Goal: Check status: Check status

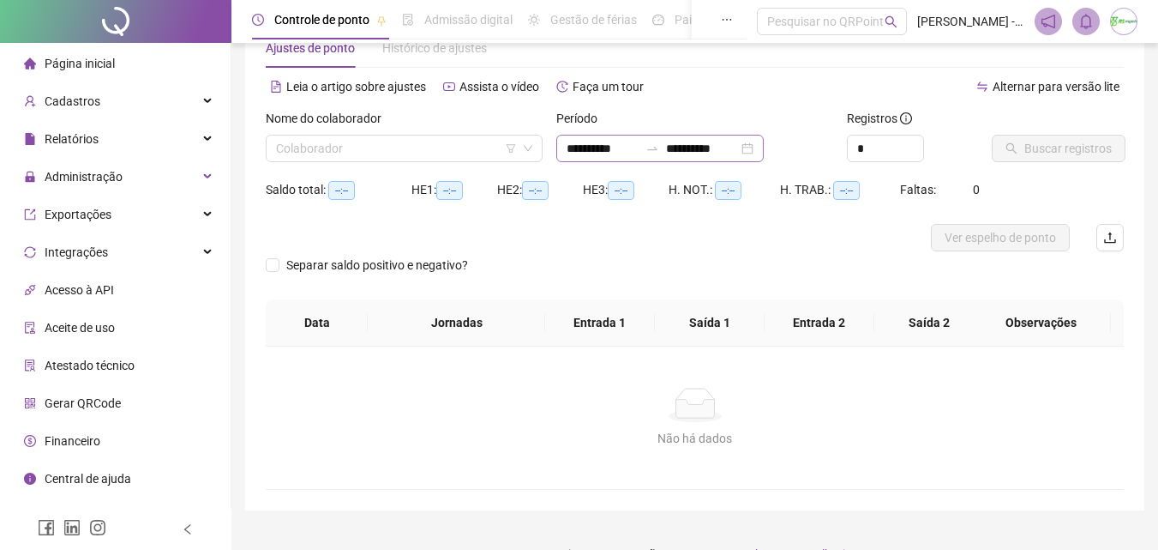
scroll to position [49, 0]
click at [639, 147] on input "**********" at bounding box center [603, 148] width 72 height 19
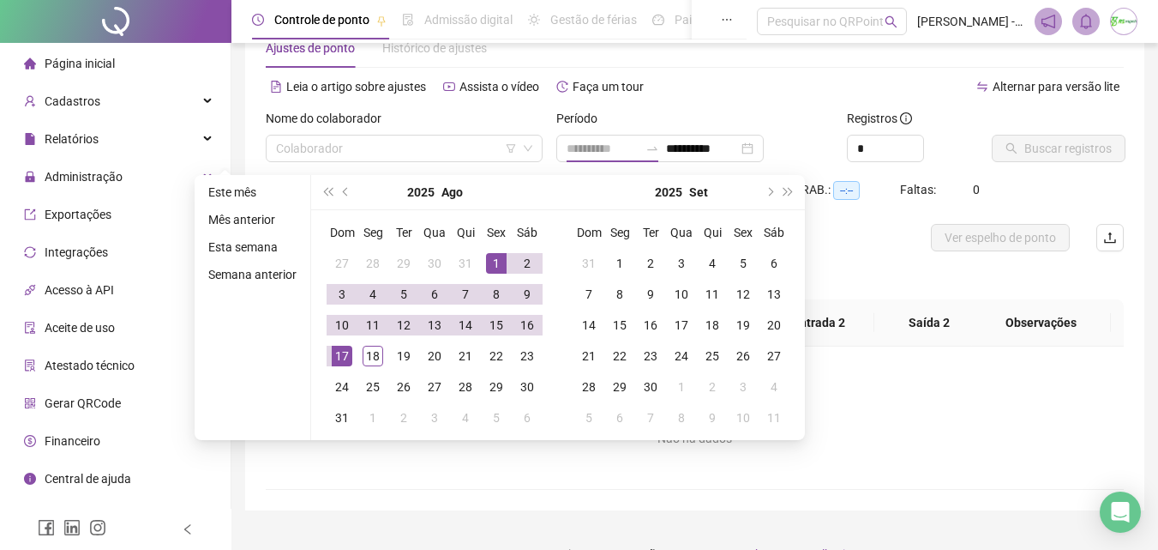
click at [499, 256] on div "1" at bounding box center [496, 263] width 21 height 21
type input "**********"
click at [369, 352] on div "18" at bounding box center [373, 356] width 21 height 21
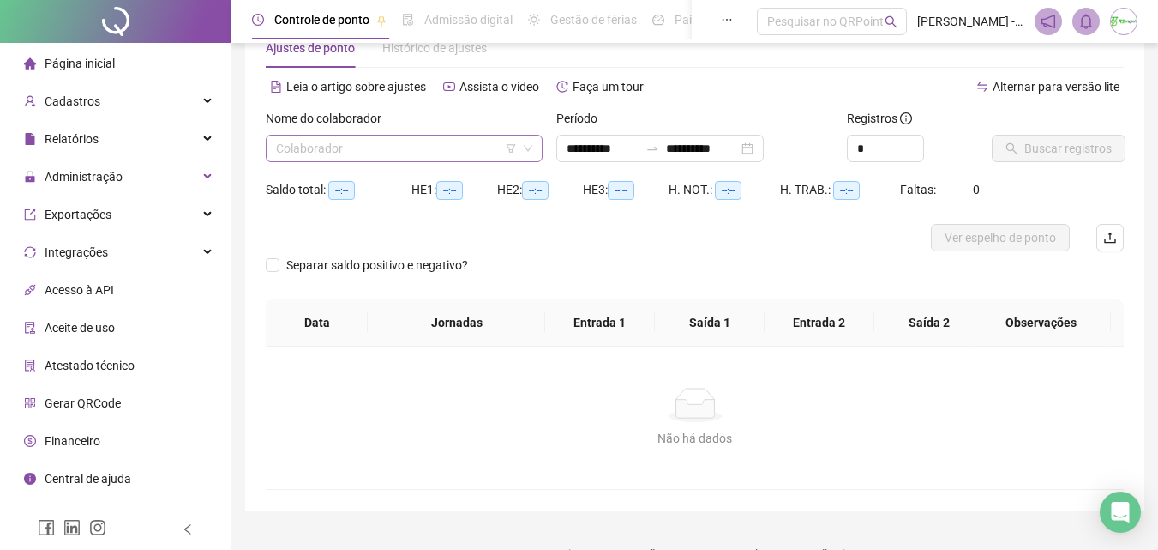
click at [463, 153] on input "search" at bounding box center [396, 148] width 241 height 26
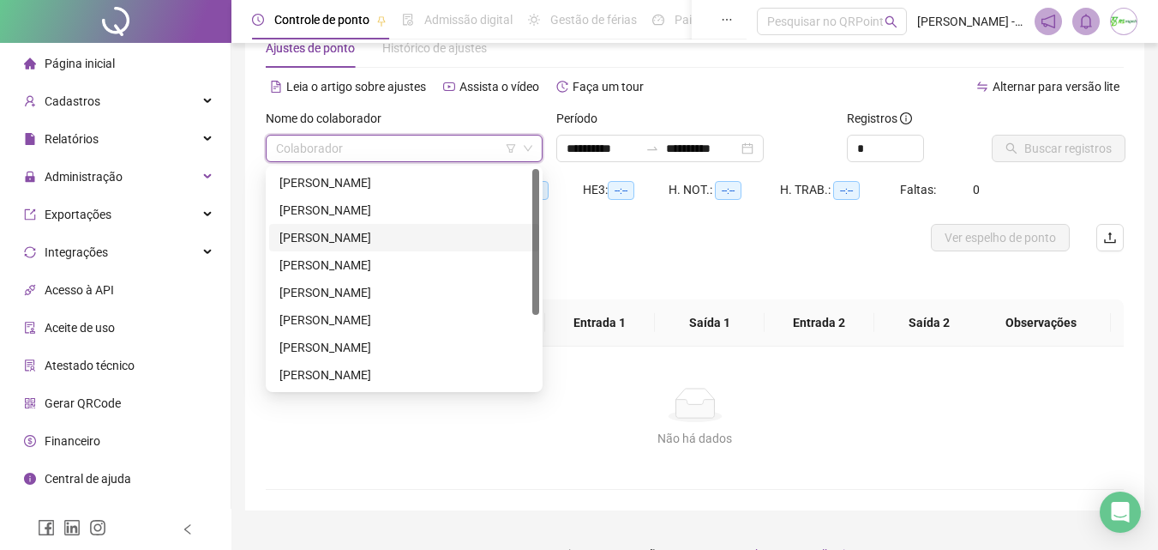
click at [424, 232] on div "GABRIEL FELIPE DA SILVA" at bounding box center [405, 237] width 250 height 19
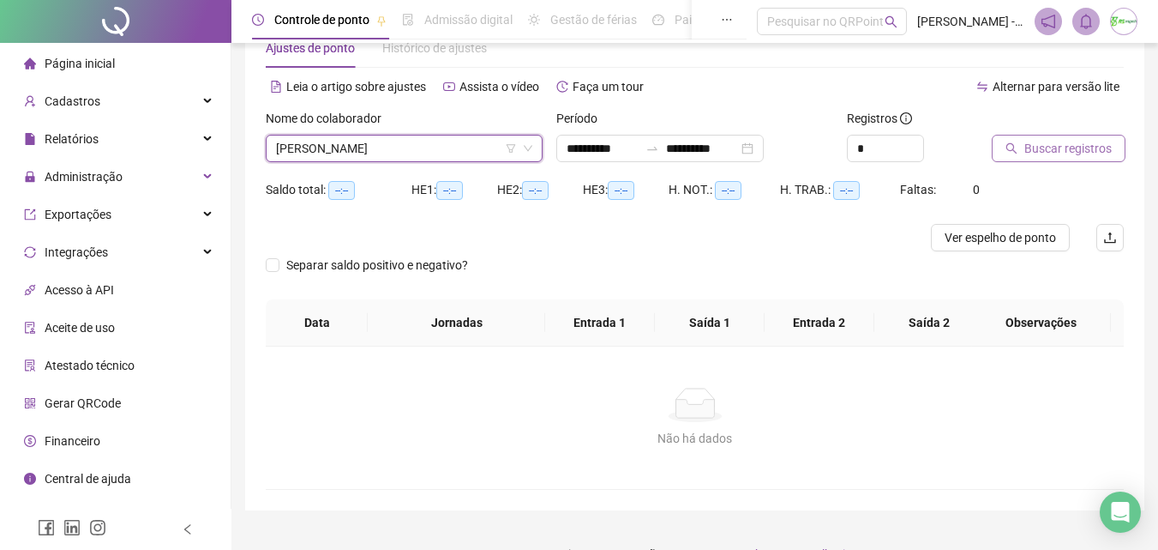
click at [1054, 148] on span "Buscar registros" at bounding box center [1068, 148] width 87 height 19
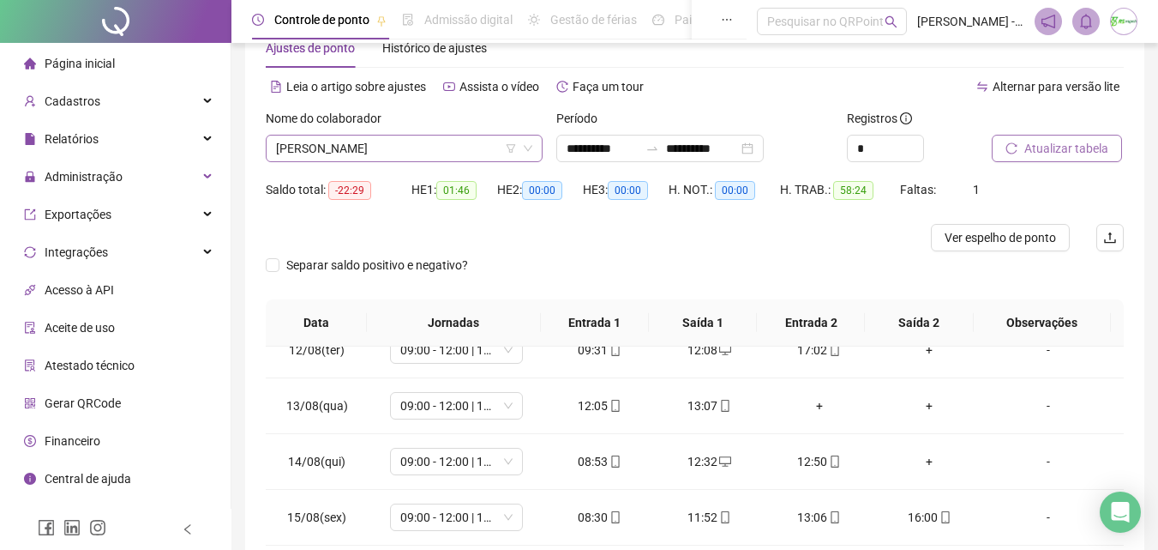
click at [419, 148] on span "GABRIEL FELIPE DA SILVA" at bounding box center [404, 148] width 256 height 26
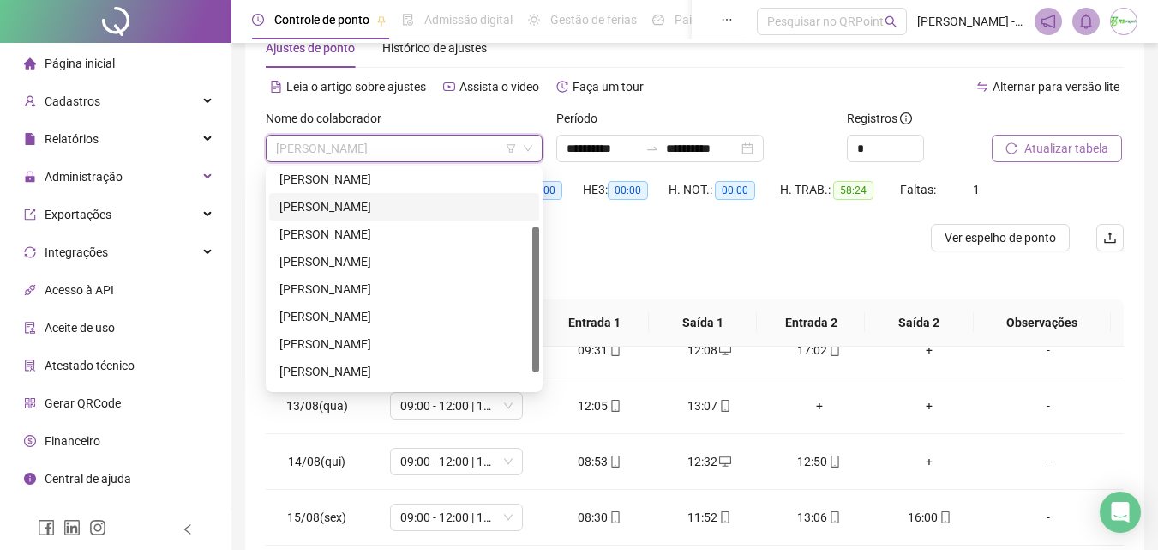
scroll to position [110, 0]
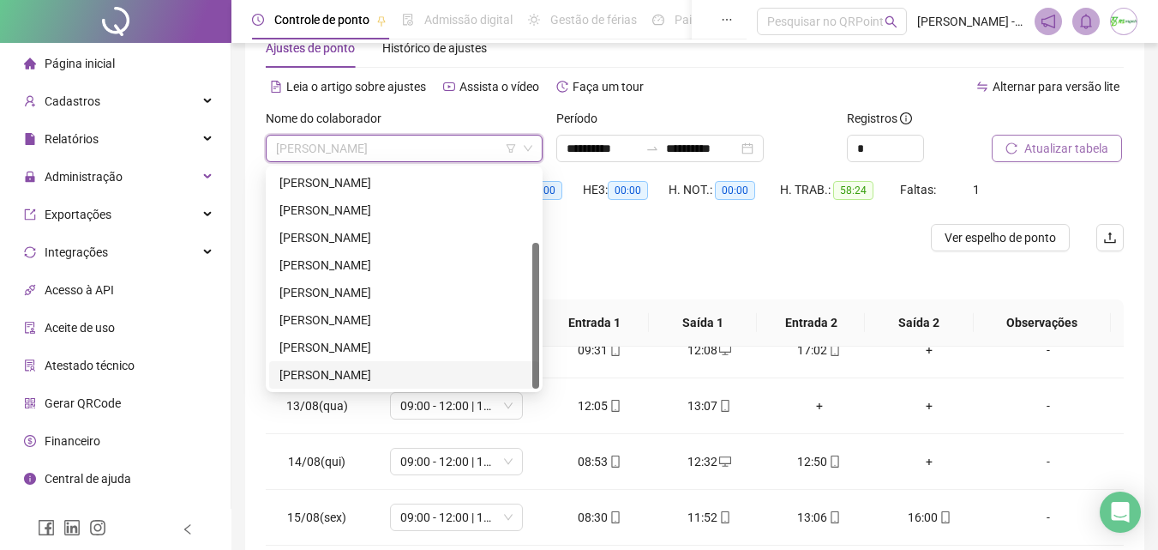
click at [382, 364] on div "SILFARLEY GONÇALVES" at bounding box center [404, 374] width 270 height 27
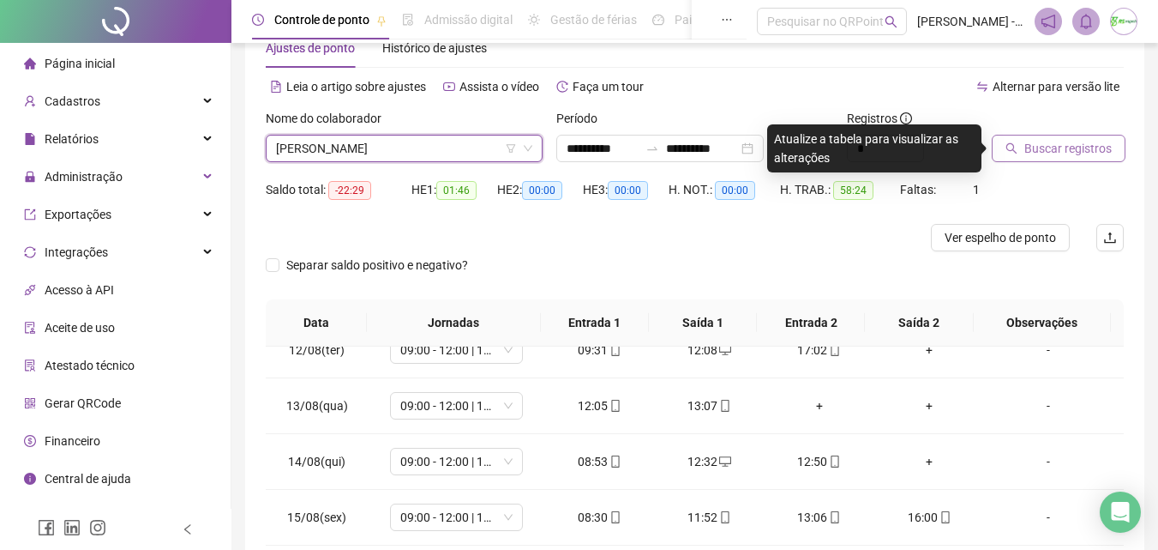
click at [1069, 145] on span "Buscar registros" at bounding box center [1068, 148] width 87 height 19
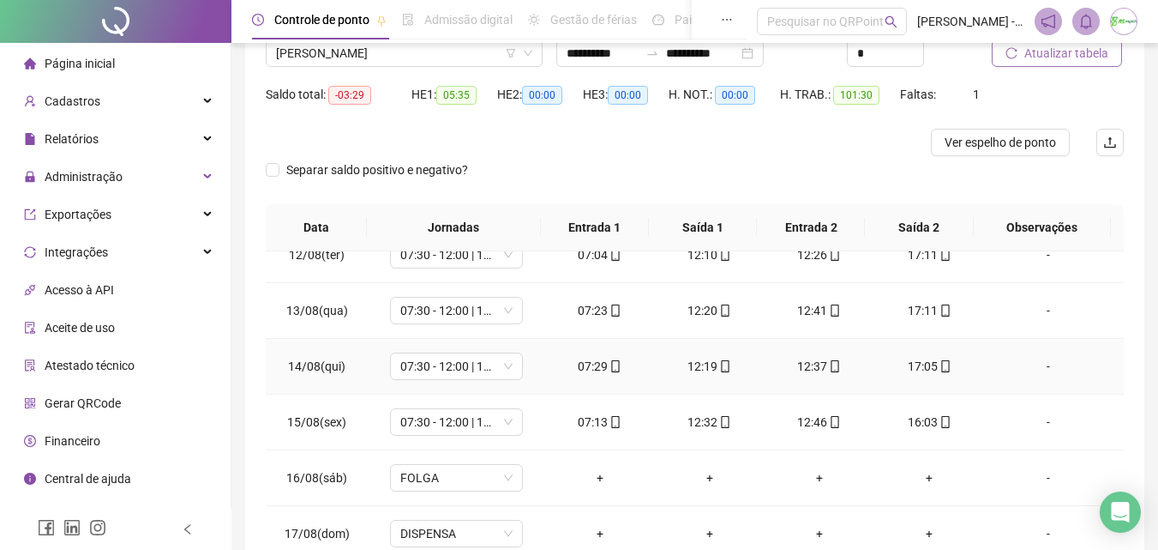
scroll to position [306, 0]
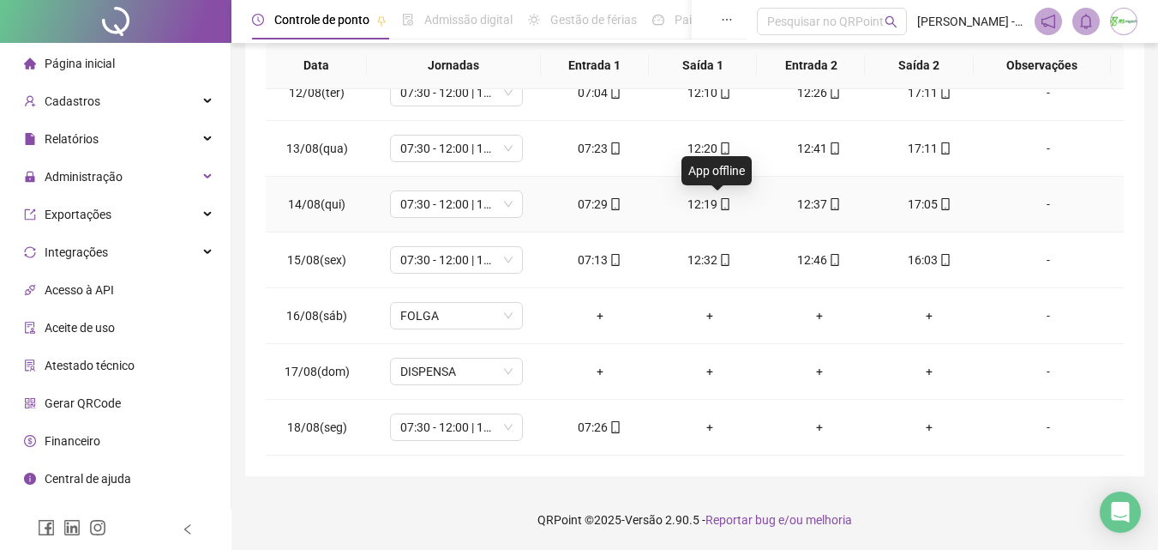
click at [722, 209] on icon "mobile" at bounding box center [726, 204] width 8 height 12
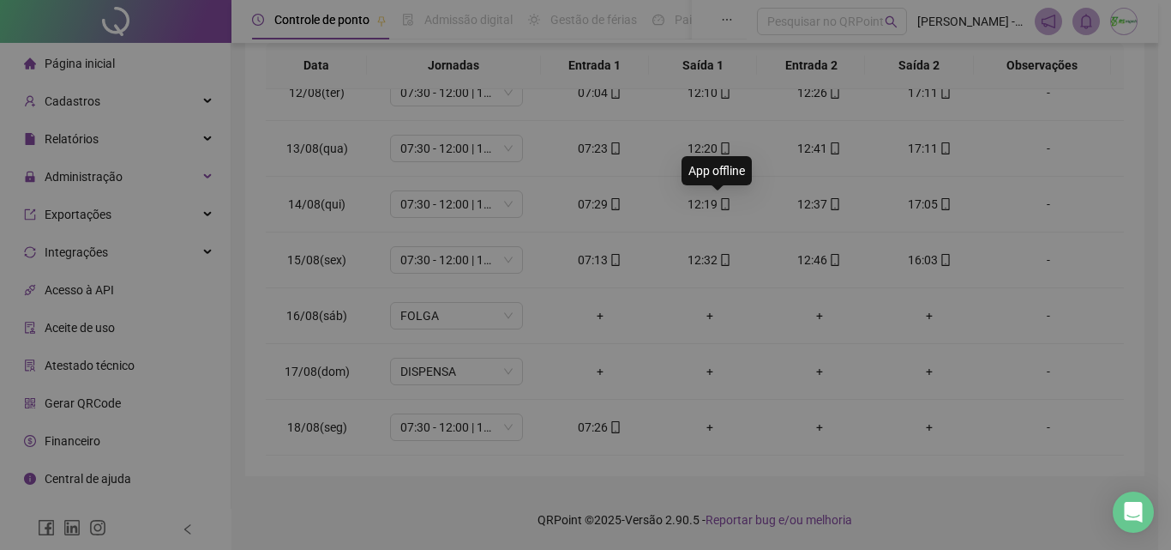
type input "**********"
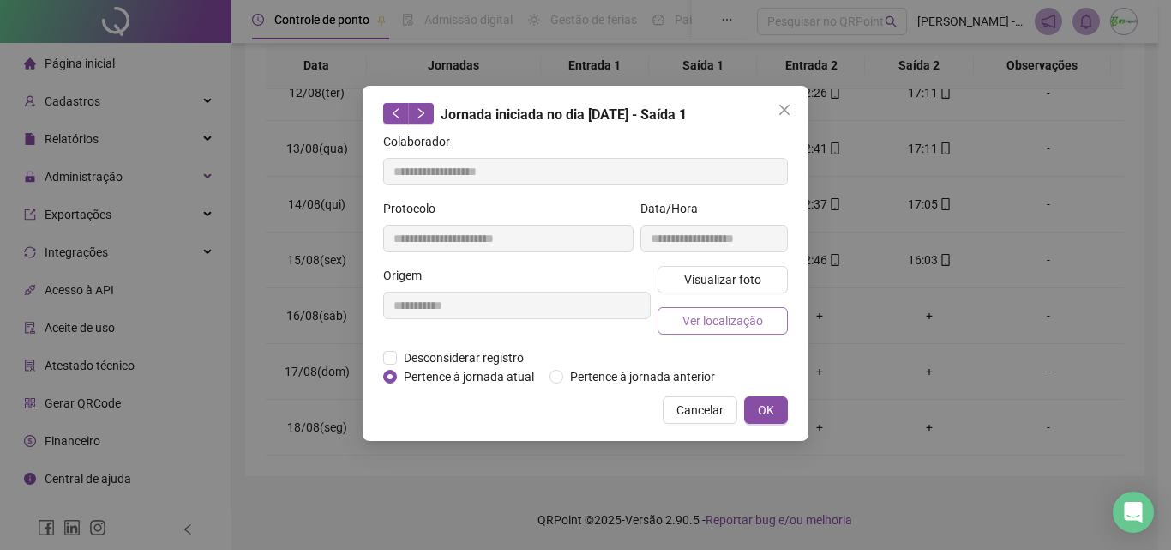
click at [717, 316] on span "Ver localização" at bounding box center [723, 320] width 81 height 19
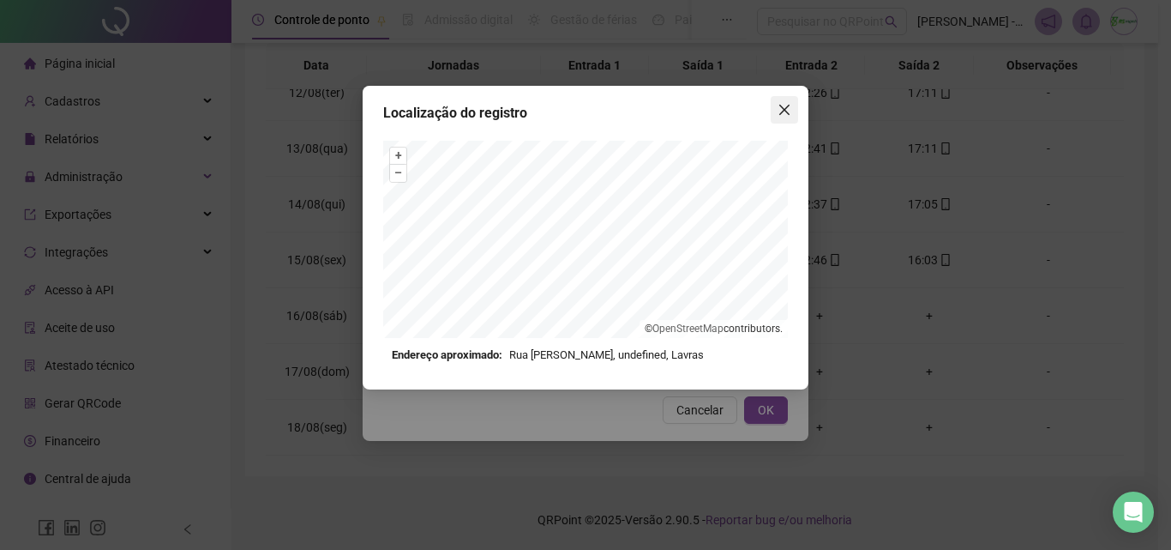
click at [786, 113] on icon "close" at bounding box center [785, 110] width 14 height 14
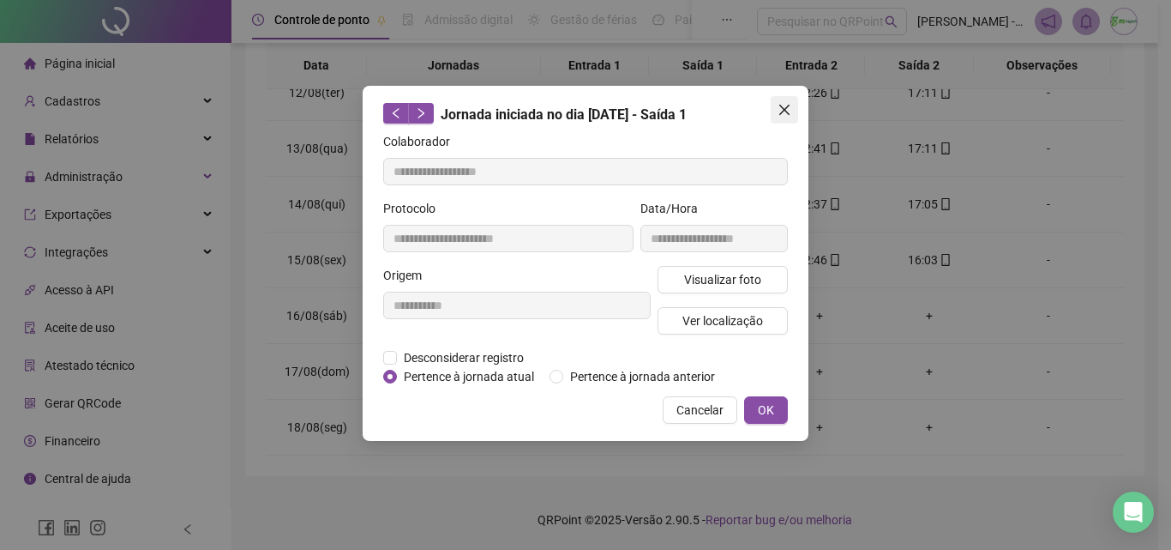
click at [780, 111] on icon "close" at bounding box center [785, 110] width 14 height 14
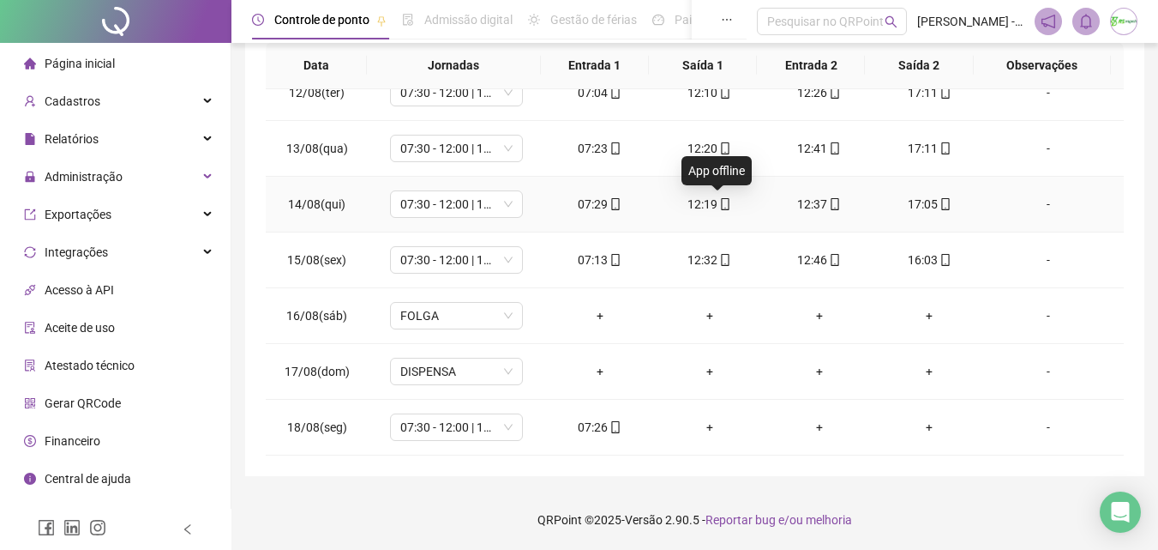
click at [719, 203] on icon "mobile" at bounding box center [725, 204] width 12 height 12
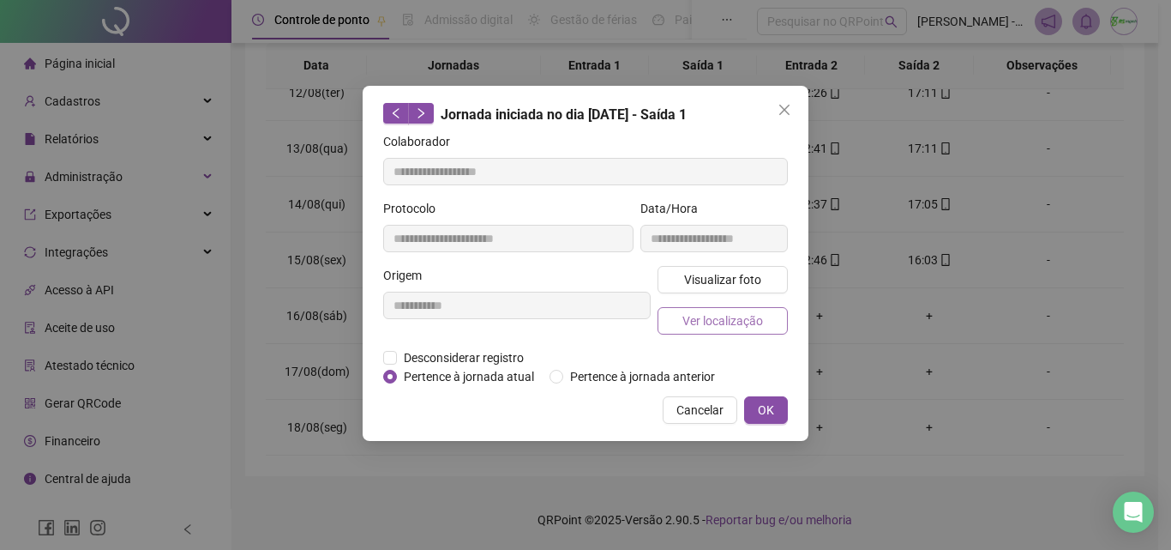
click at [764, 314] on button "Ver localização" at bounding box center [723, 320] width 130 height 27
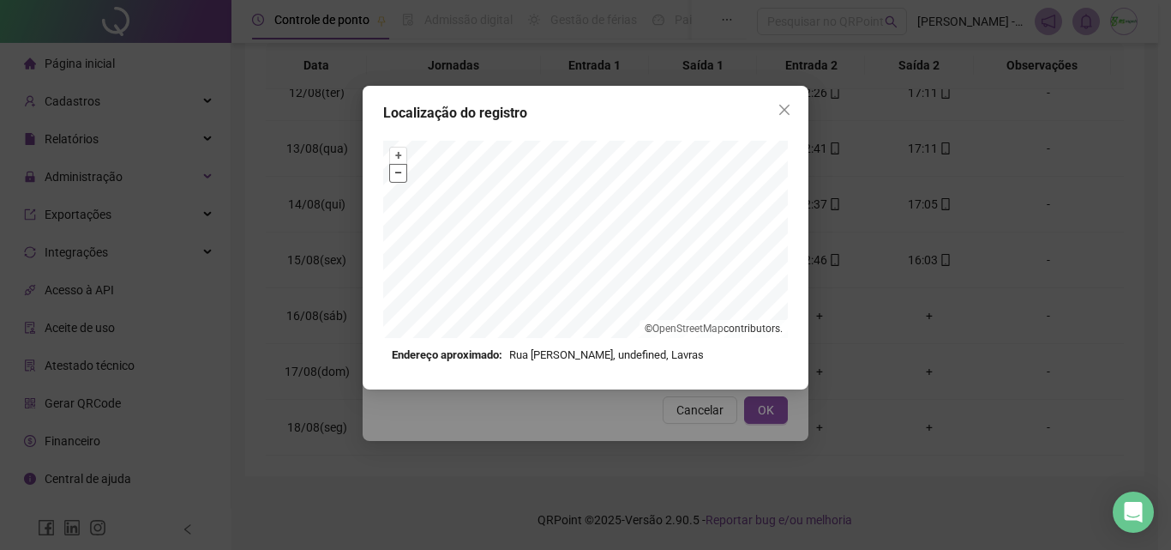
click at [402, 178] on button "–" at bounding box center [398, 173] width 16 height 16
click at [783, 110] on icon "close" at bounding box center [785, 110] width 14 height 14
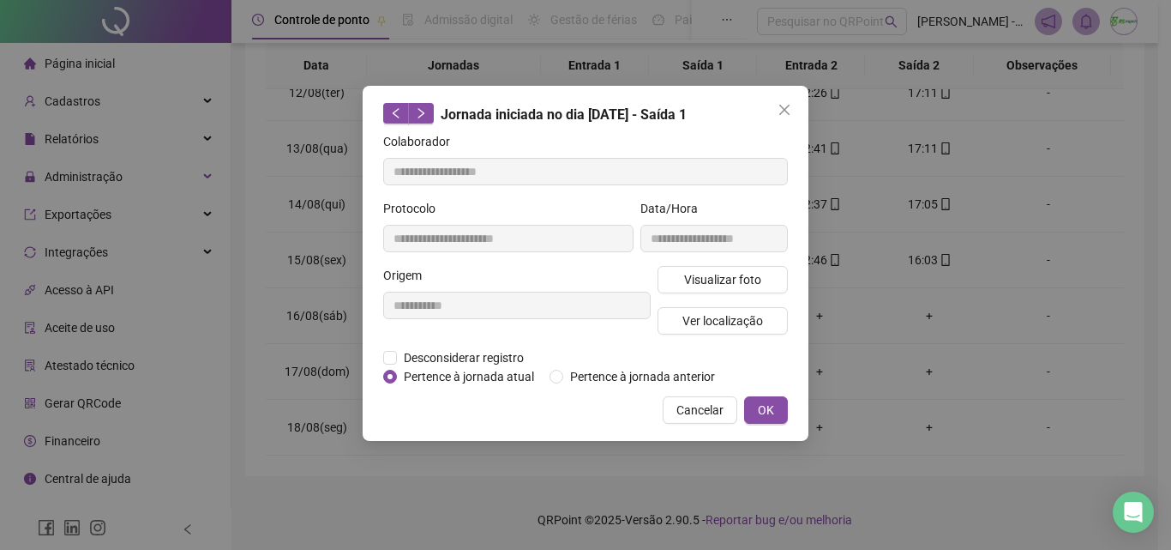
click at [783, 110] on icon "close" at bounding box center [785, 110] width 14 height 14
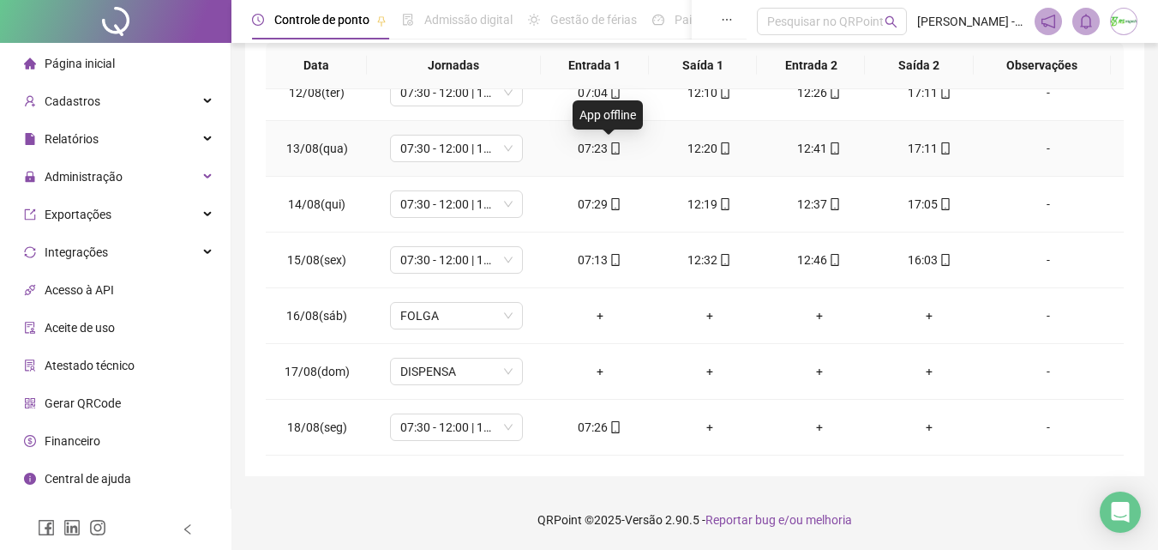
click at [611, 147] on icon "mobile" at bounding box center [616, 148] width 12 height 12
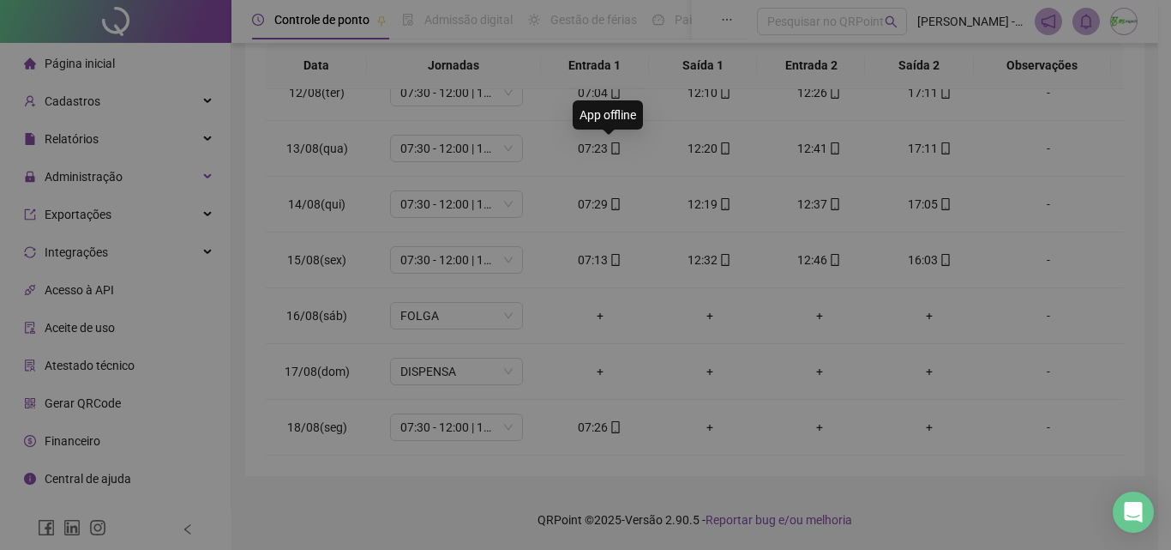
type input "**********"
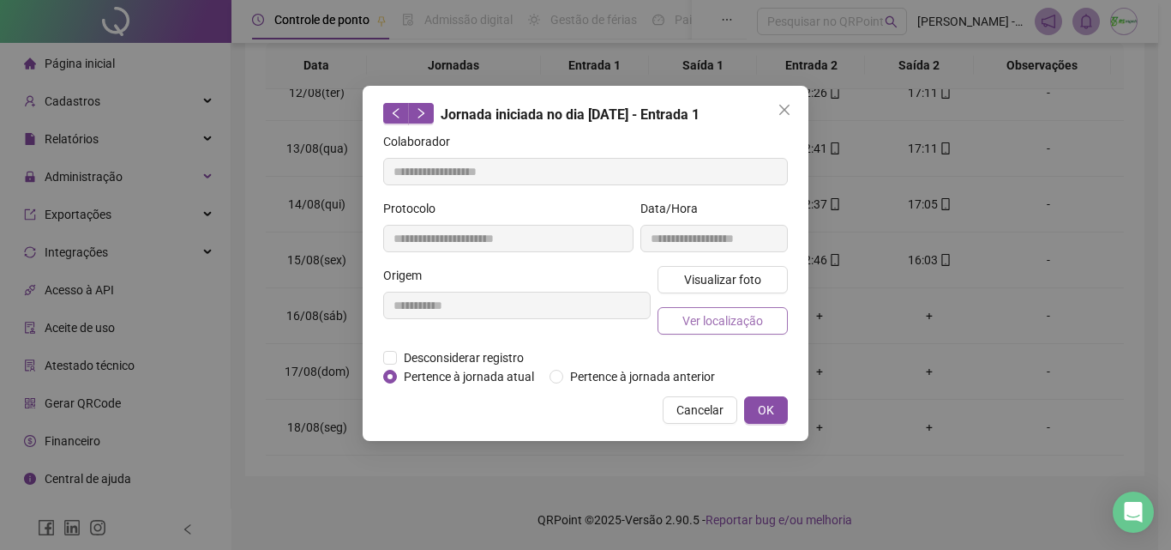
click at [700, 318] on span "Ver localização" at bounding box center [723, 320] width 81 height 19
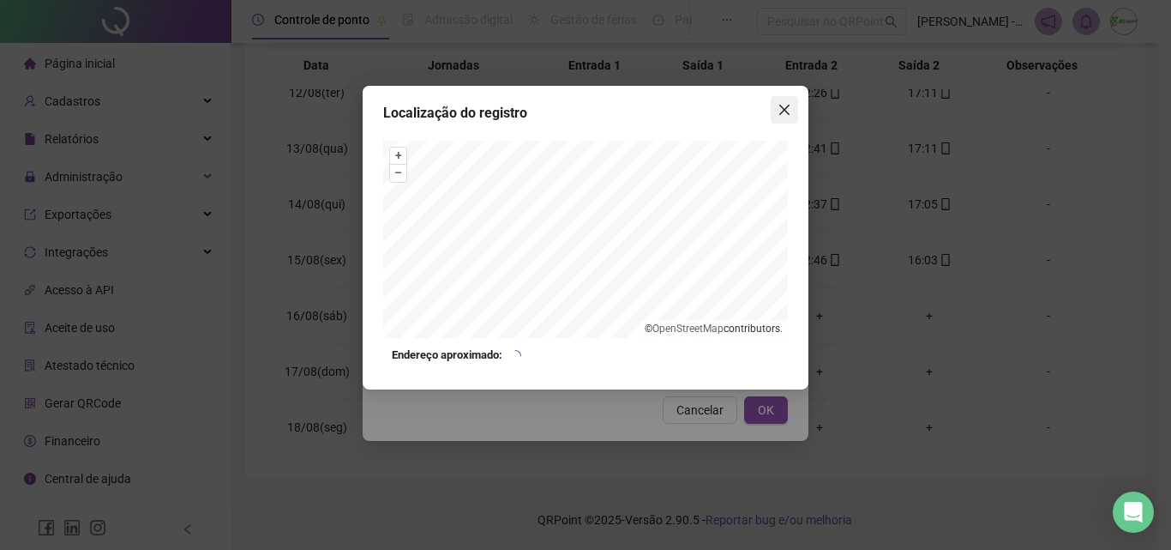
click at [786, 103] on icon "close" at bounding box center [785, 110] width 14 height 14
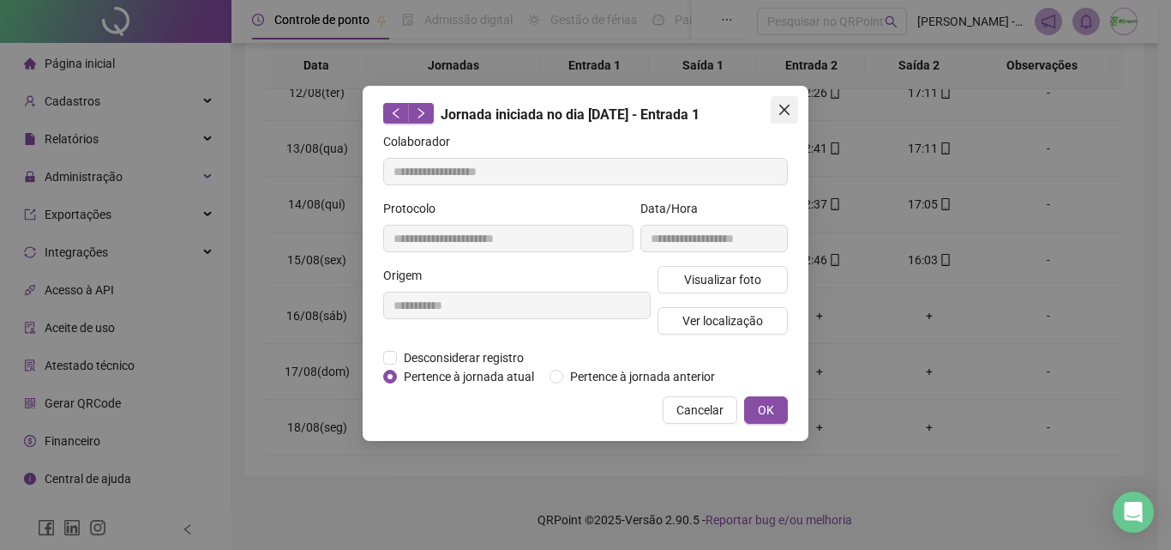
click at [791, 106] on icon "close" at bounding box center [785, 110] width 14 height 14
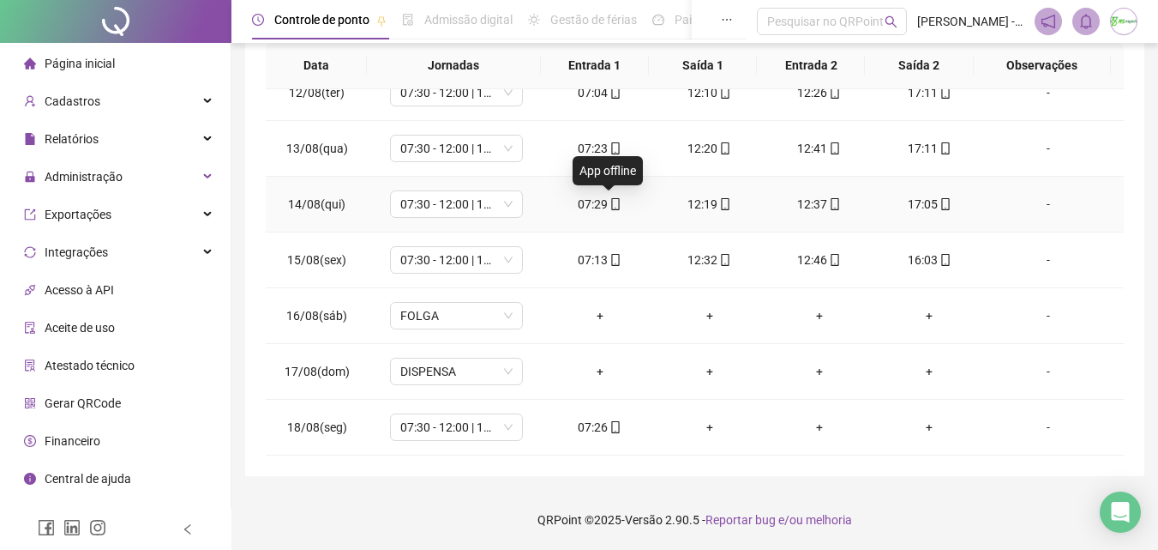
click at [610, 204] on icon "mobile" at bounding box center [616, 204] width 12 height 12
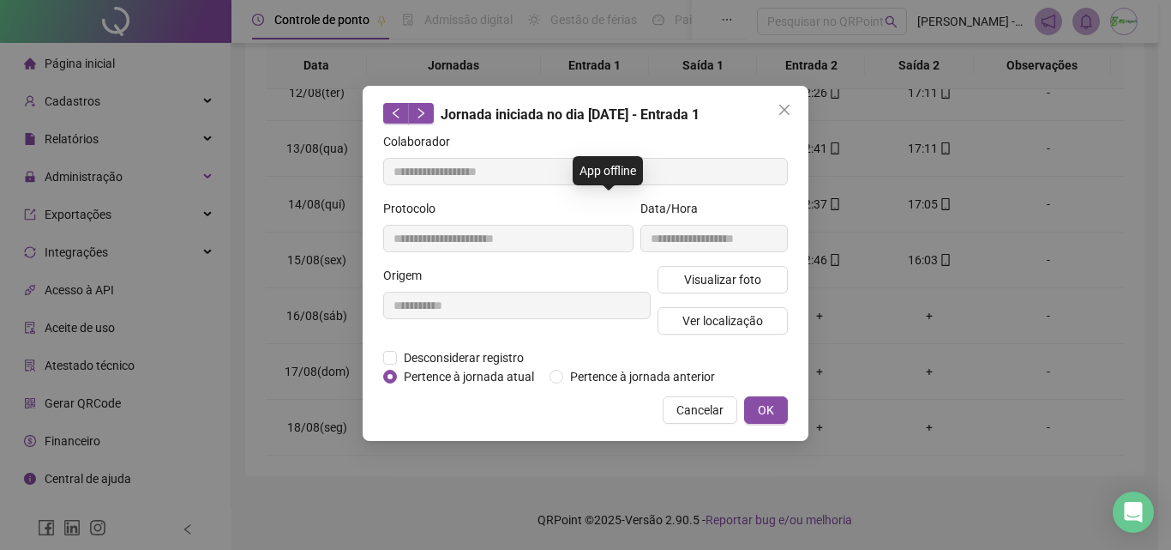
type input "**********"
click at [707, 318] on span "Ver localização" at bounding box center [723, 320] width 81 height 19
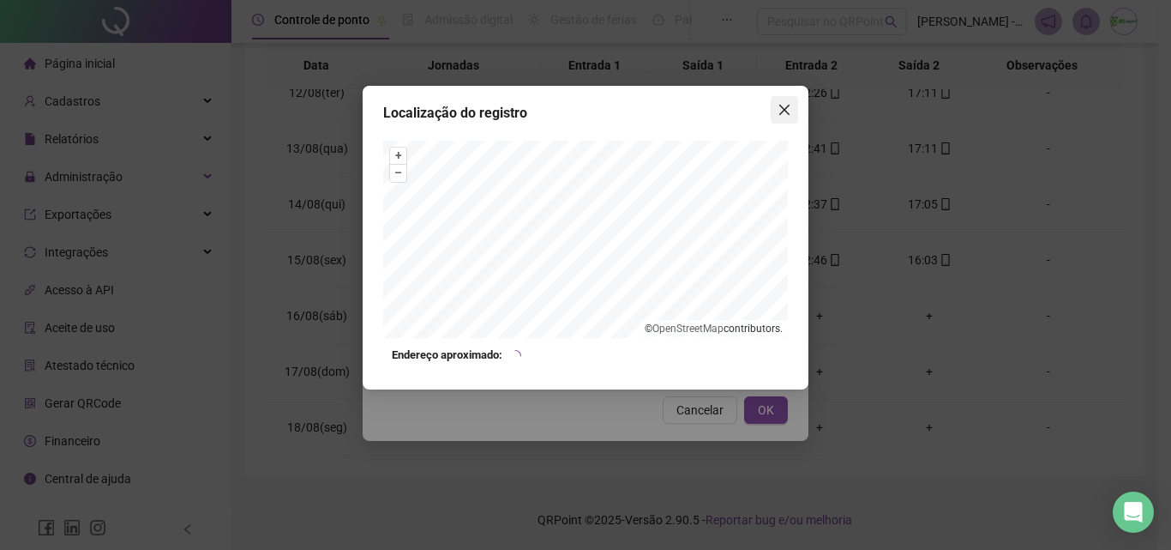
click at [782, 113] on icon "close" at bounding box center [784, 110] width 10 height 10
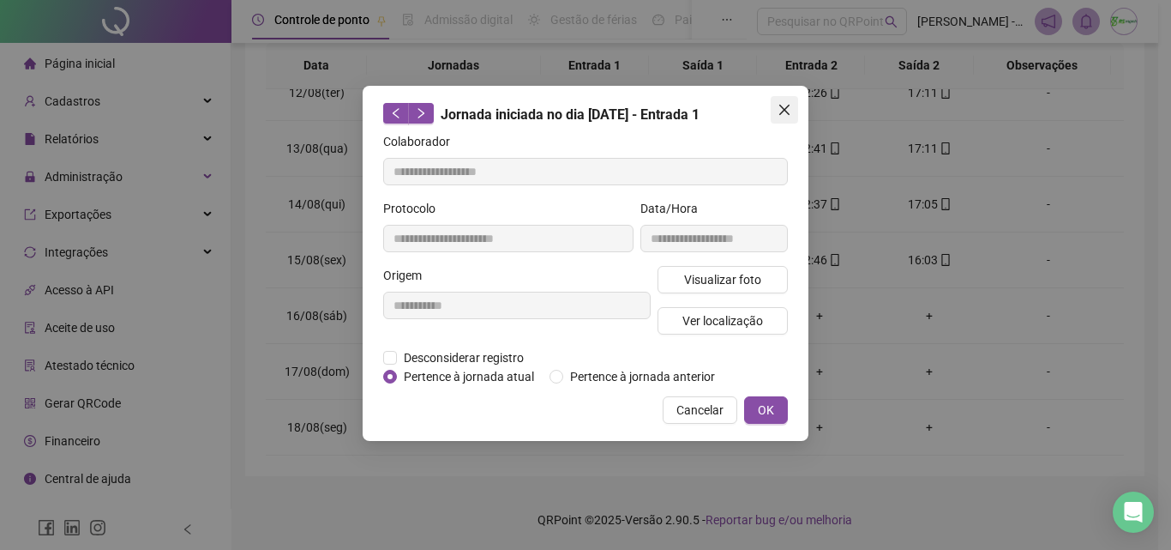
click at [786, 116] on icon "close" at bounding box center [785, 110] width 14 height 14
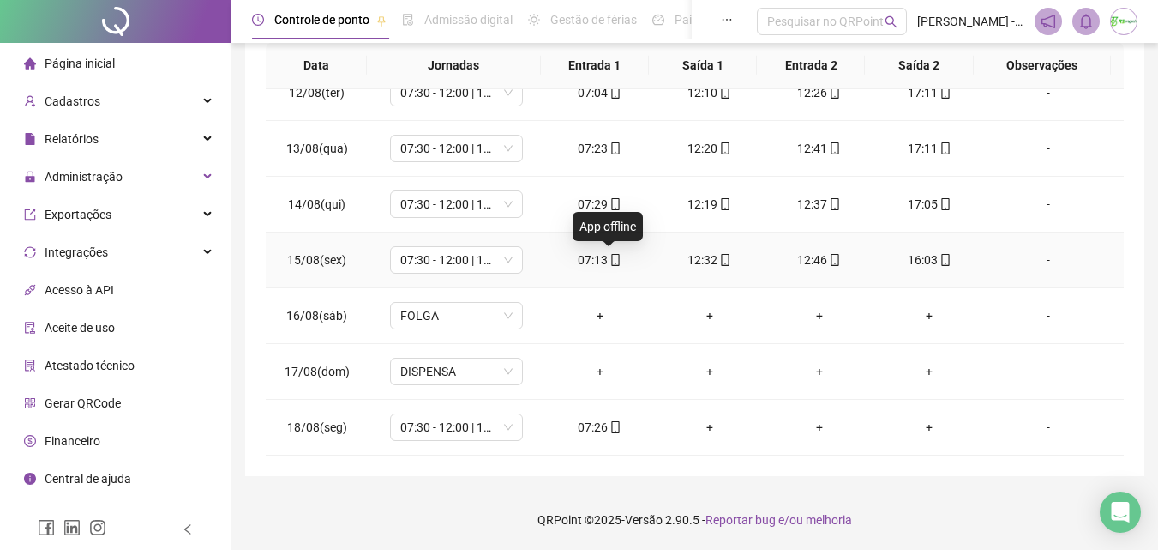
click at [610, 258] on icon "mobile" at bounding box center [616, 260] width 12 height 12
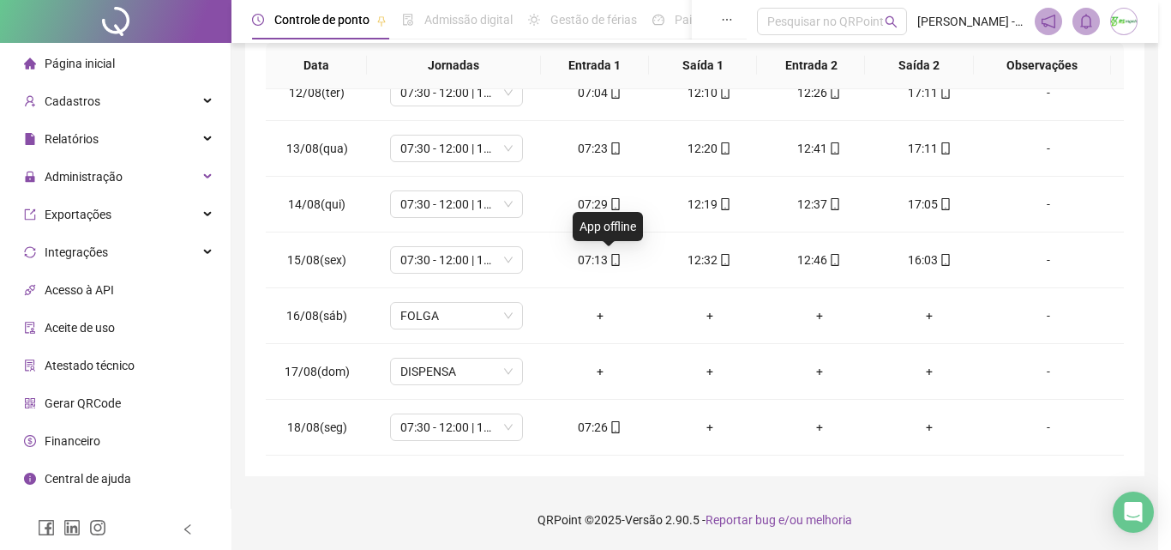
type input "**********"
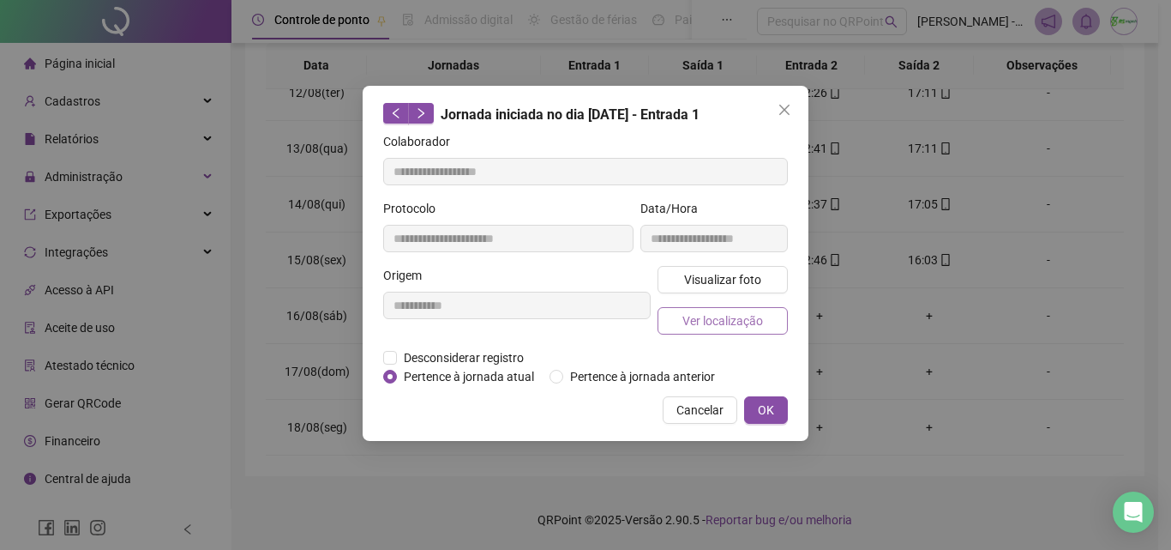
click at [684, 317] on span "Ver localização" at bounding box center [723, 320] width 81 height 19
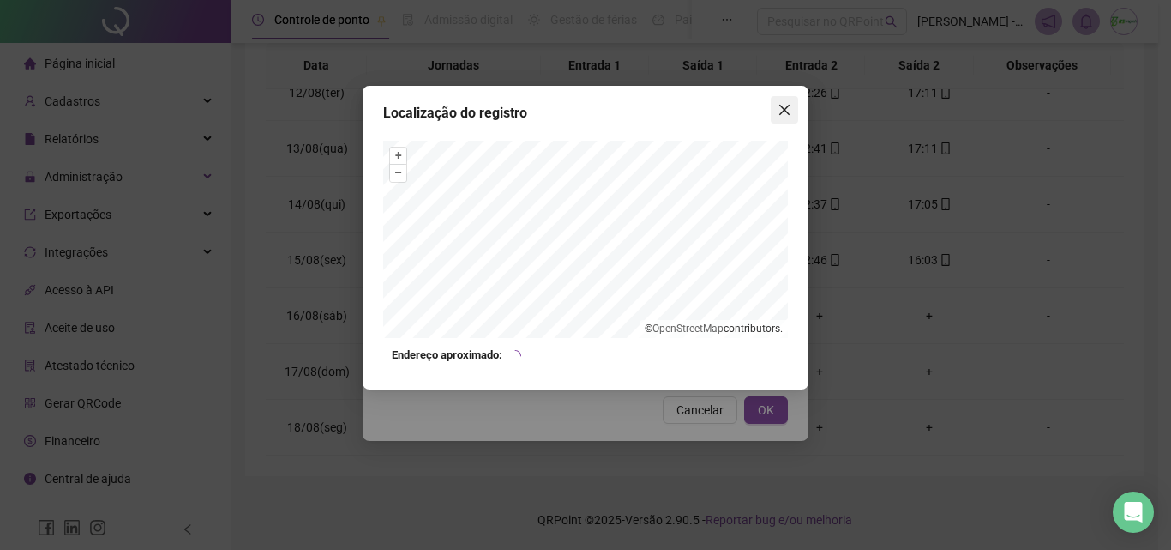
click at [779, 111] on icon "close" at bounding box center [785, 110] width 14 height 14
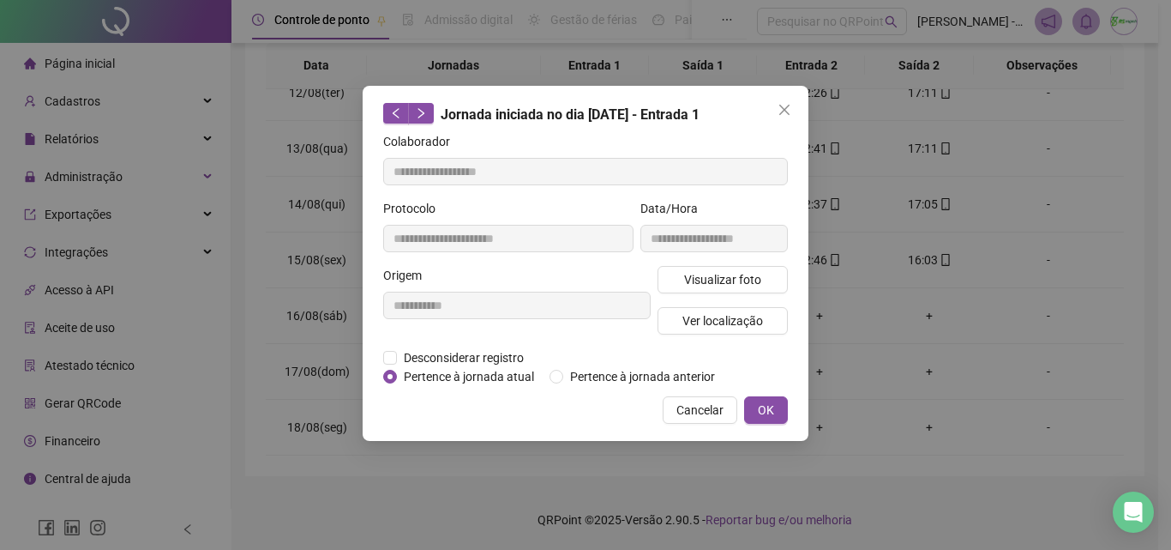
click at [779, 111] on icon "close" at bounding box center [785, 110] width 14 height 14
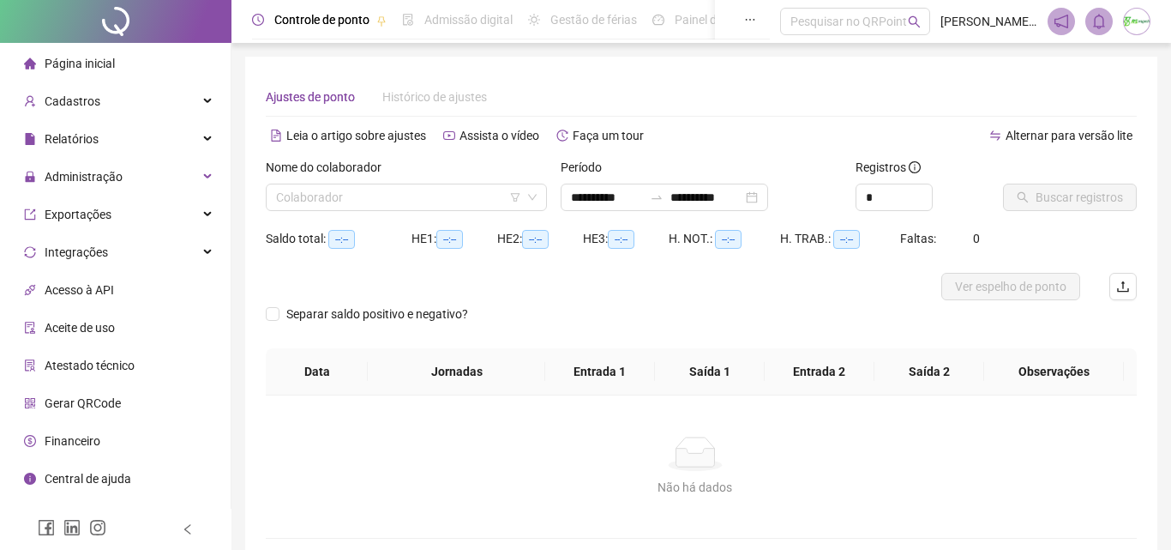
type input "**********"
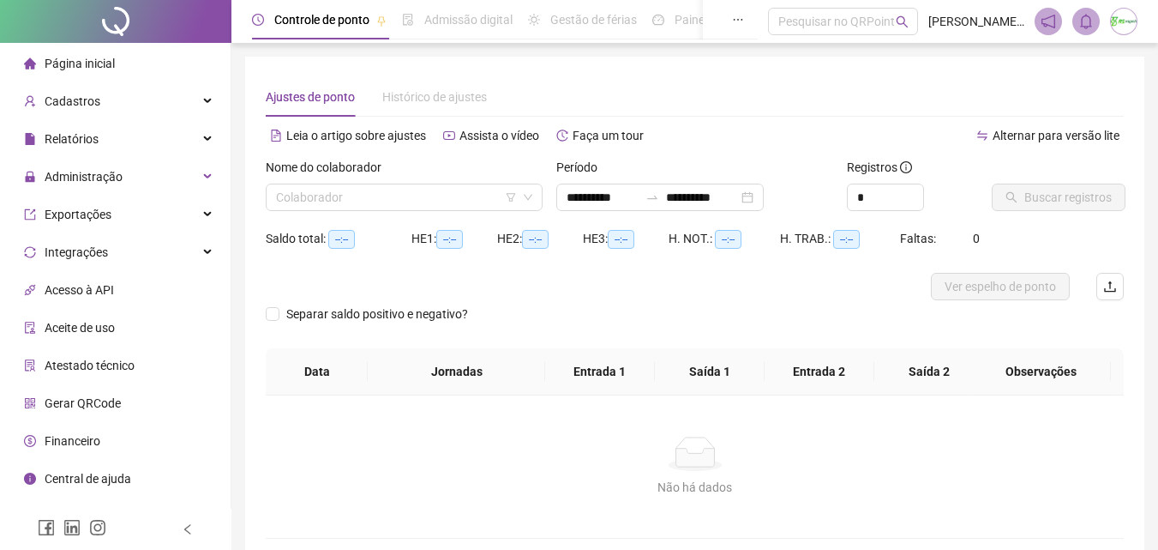
scroll to position [83, 0]
